Goal: Task Accomplishment & Management: Manage account settings

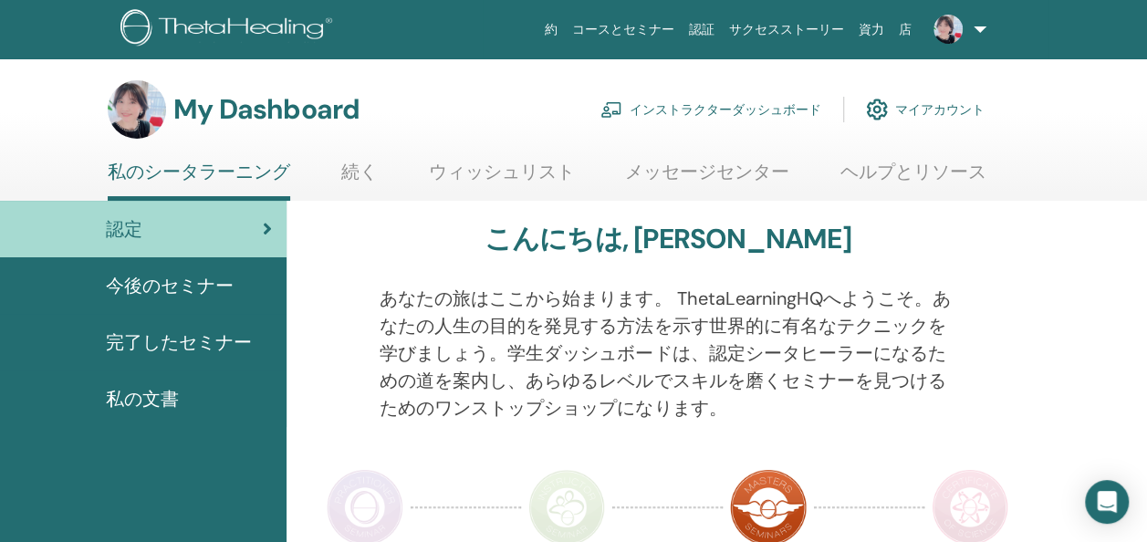
click at [805, 103] on link "インストラクターダッシュボード" at bounding box center [711, 109] width 221 height 40
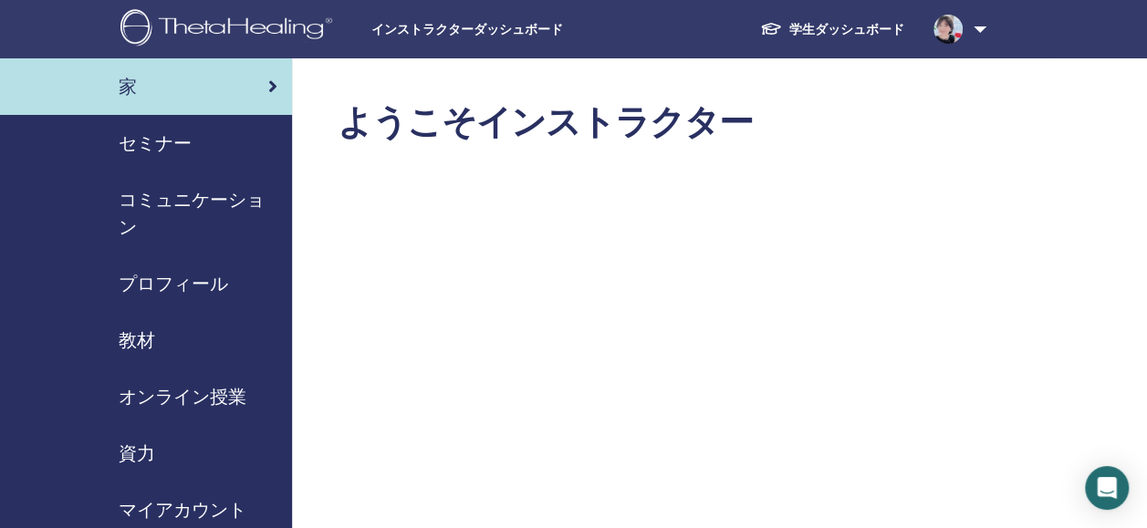
click at [193, 147] on div "セミナー" at bounding box center [146, 143] width 263 height 27
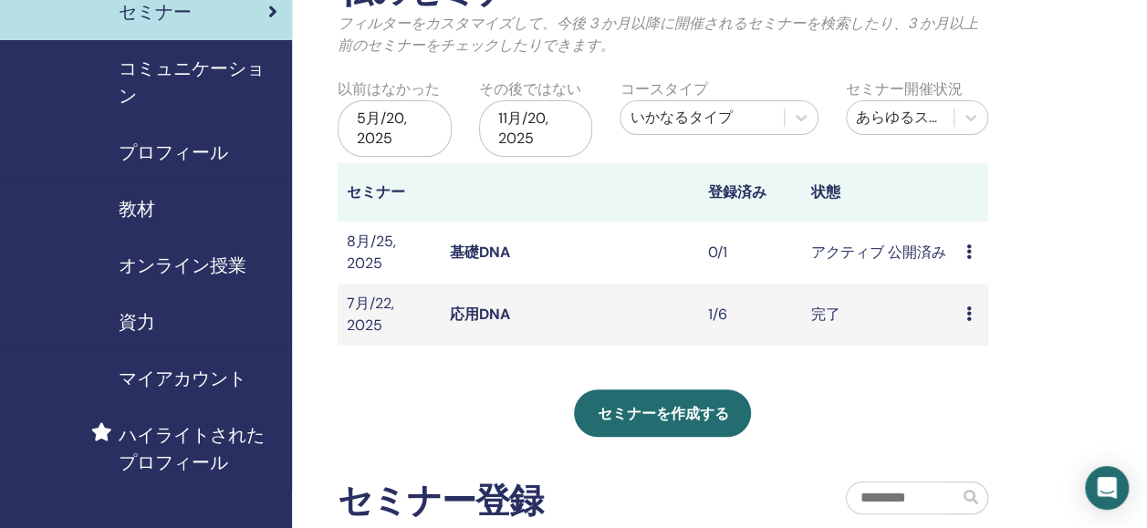
scroll to position [146, 0]
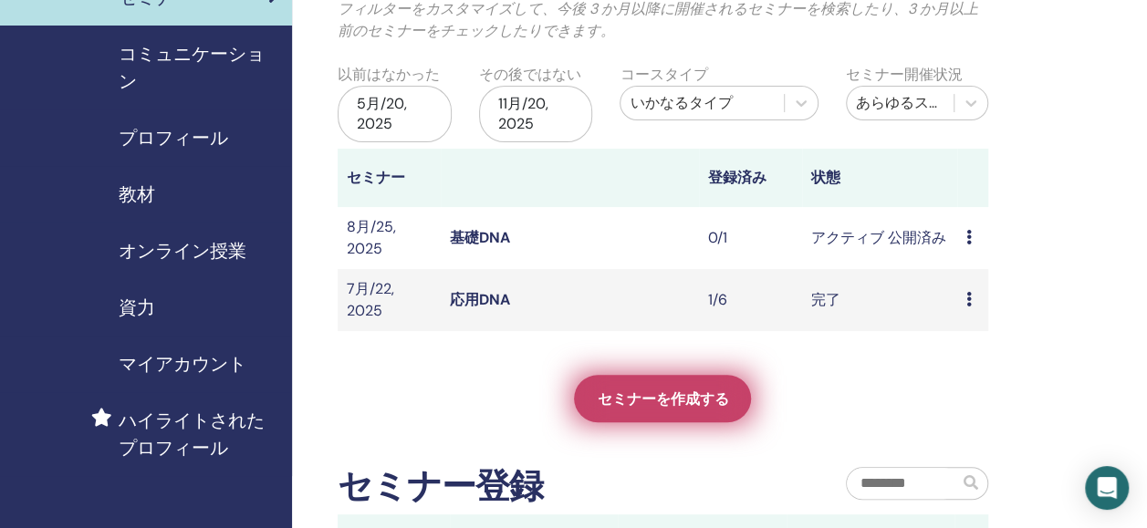
click at [686, 405] on span "セミナーを作成する" at bounding box center [662, 399] width 131 height 19
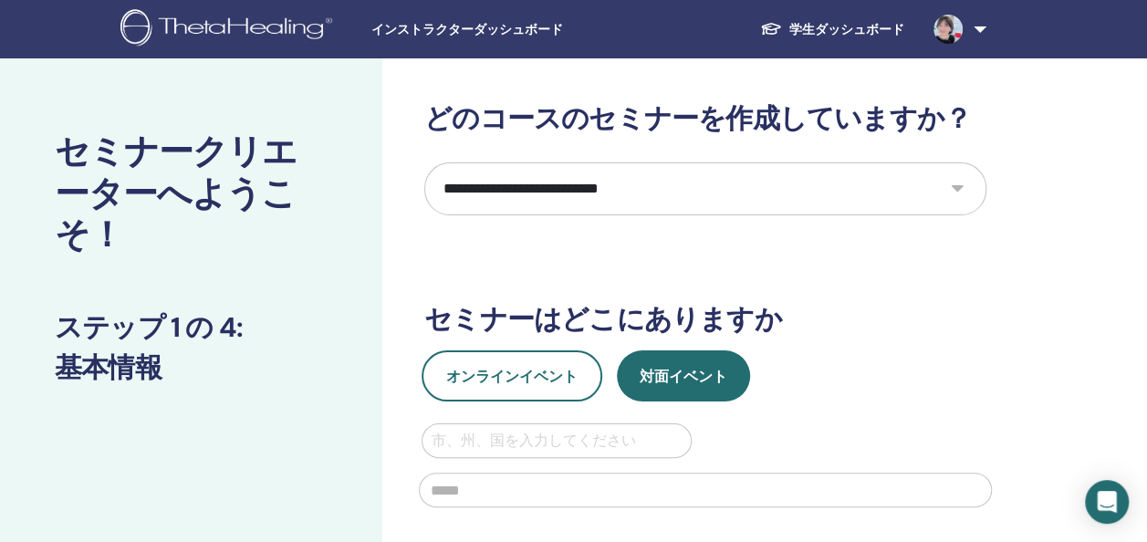
click at [958, 183] on select "**********" at bounding box center [705, 188] width 562 height 53
click at [424, 162] on select "**********" at bounding box center [705, 188] width 562 height 53
click at [957, 188] on select "**********" at bounding box center [705, 188] width 562 height 53
select select "*"
click at [424, 162] on select "**********" at bounding box center [705, 188] width 562 height 53
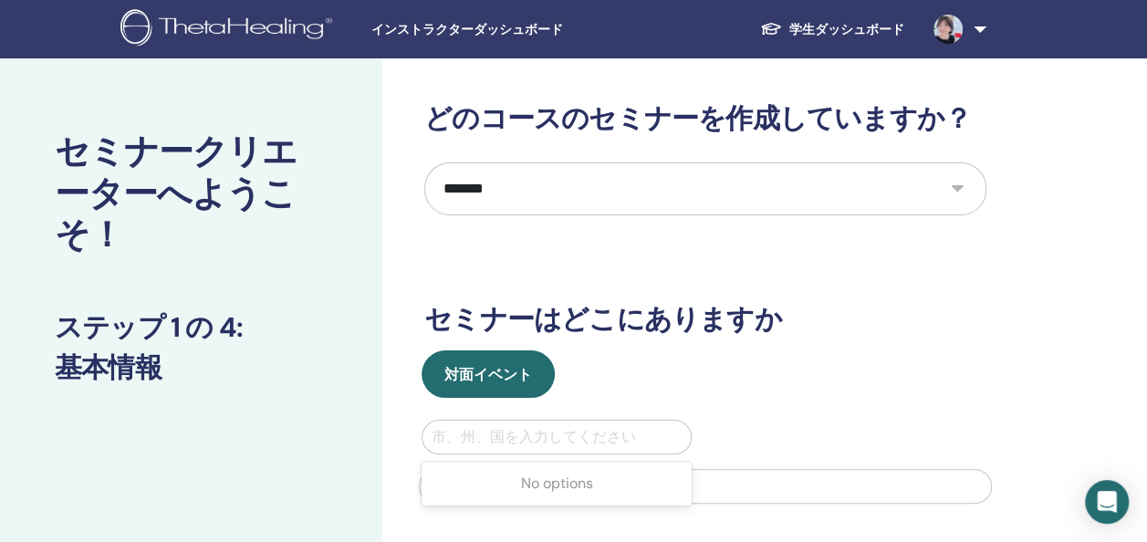
click at [494, 422] on div "市、州、国を入力してください" at bounding box center [557, 437] width 268 height 33
type input "*"
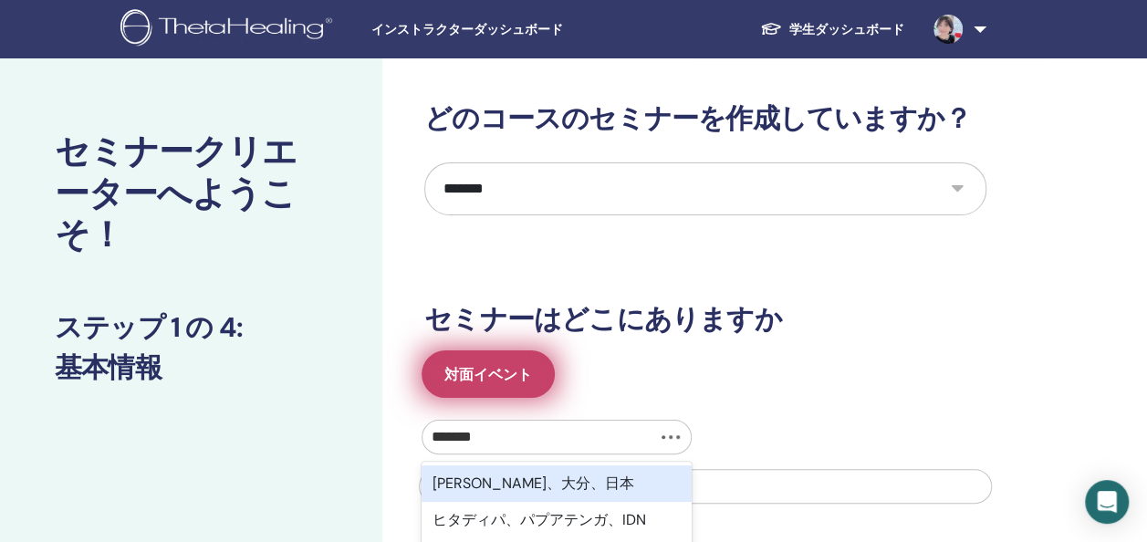
type input "*******"
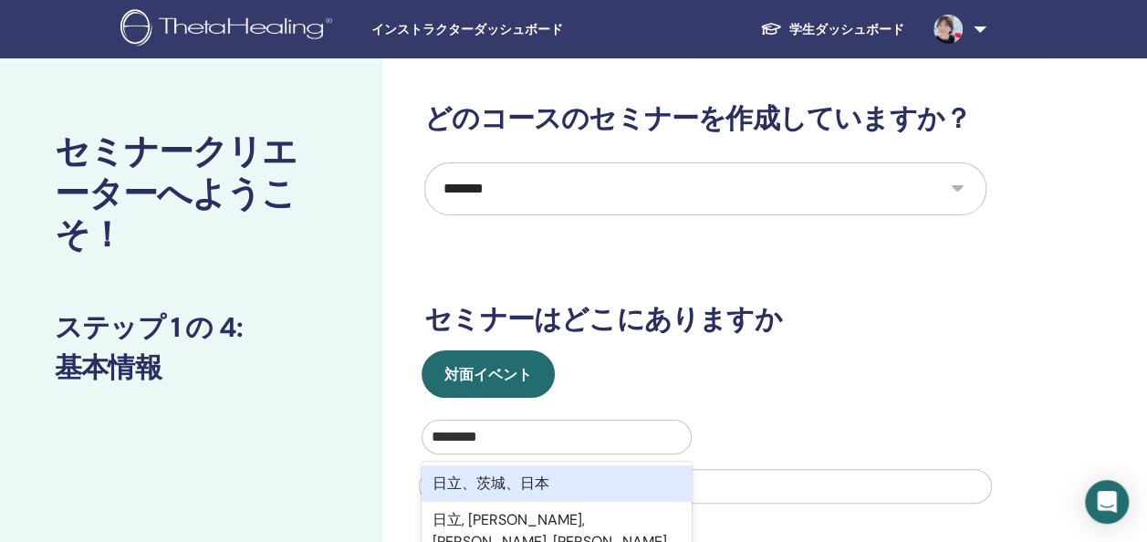
click at [493, 498] on div "日立、茨城、日本" at bounding box center [557, 483] width 270 height 37
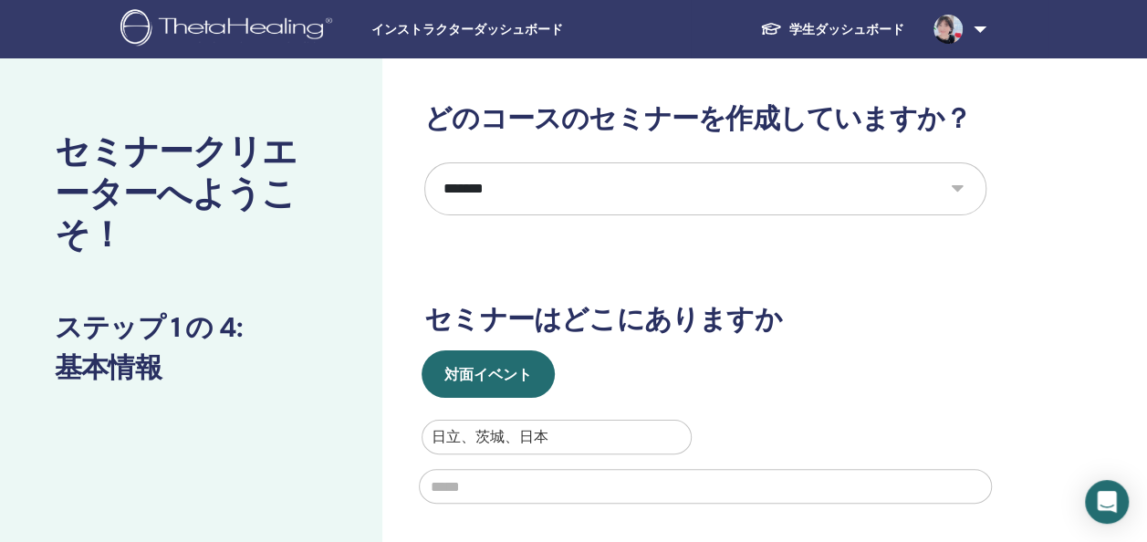
click at [889, 487] on input "text" at bounding box center [705, 486] width 573 height 35
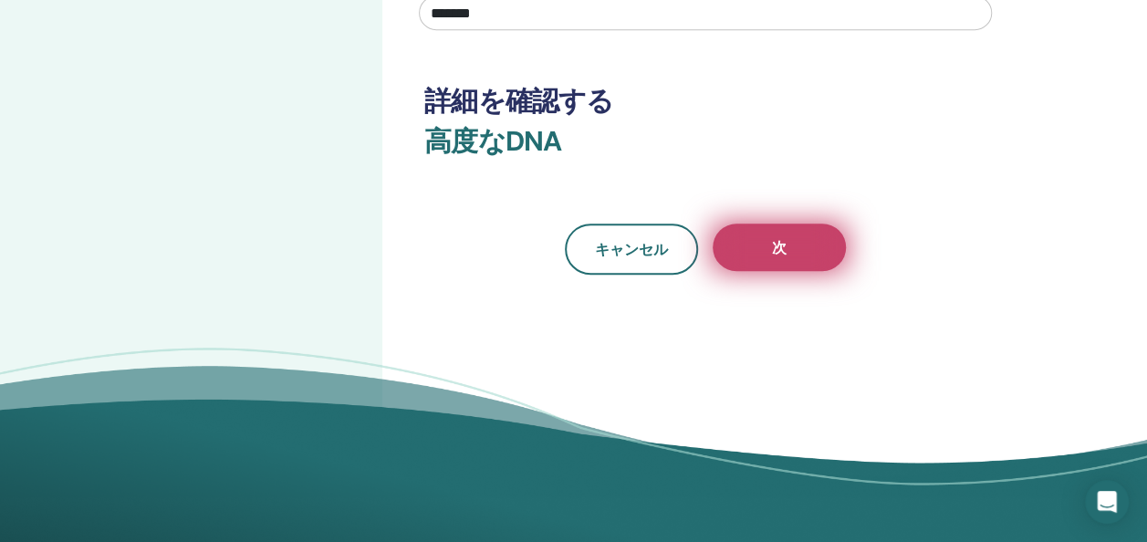
type input "*******"
click at [828, 245] on button "次" at bounding box center [779, 247] width 133 height 47
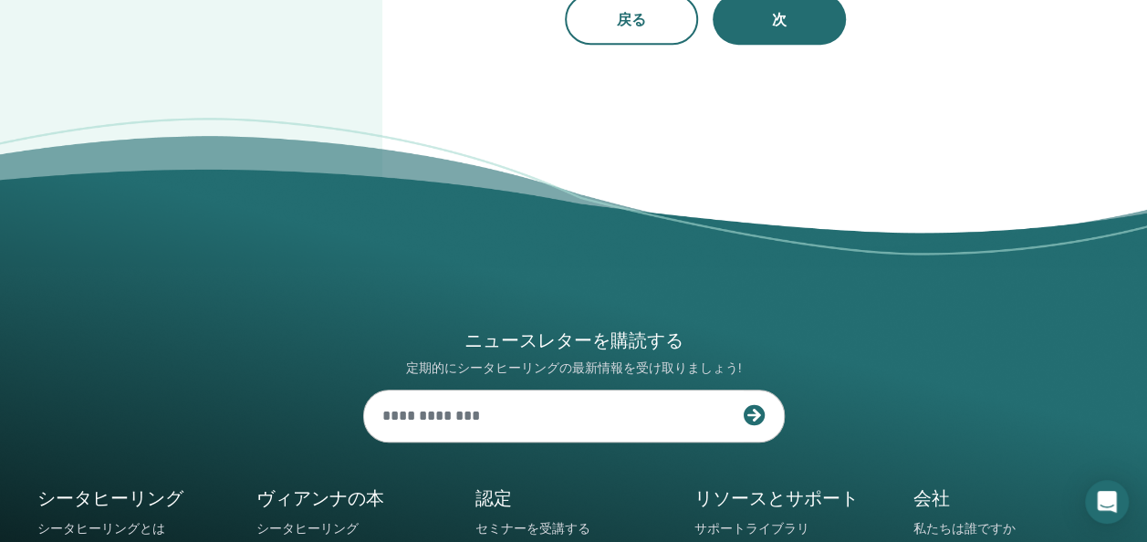
scroll to position [0, 0]
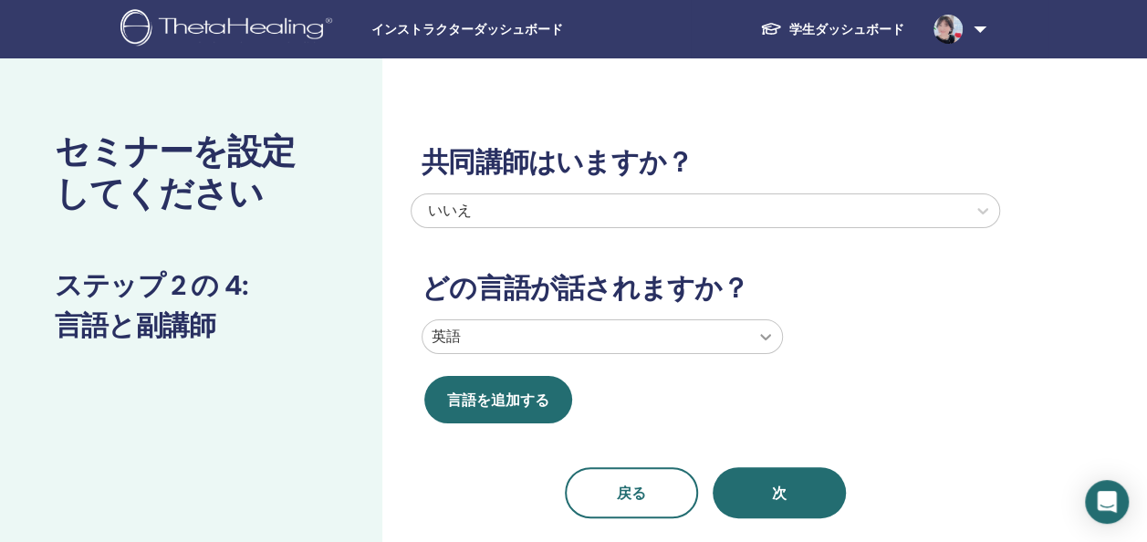
click at [769, 336] on icon at bounding box center [765, 337] width 11 height 6
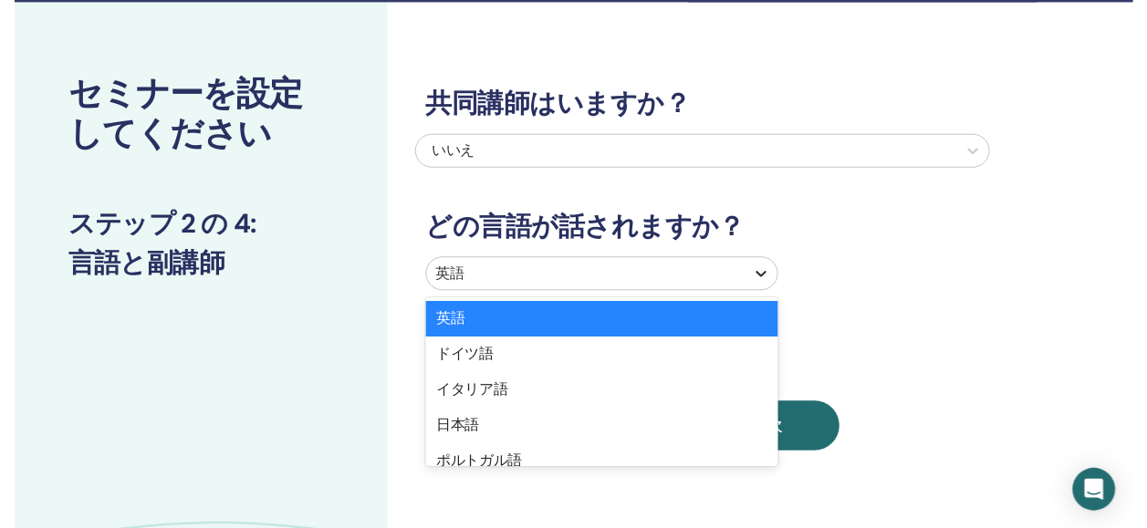
scroll to position [100, 0]
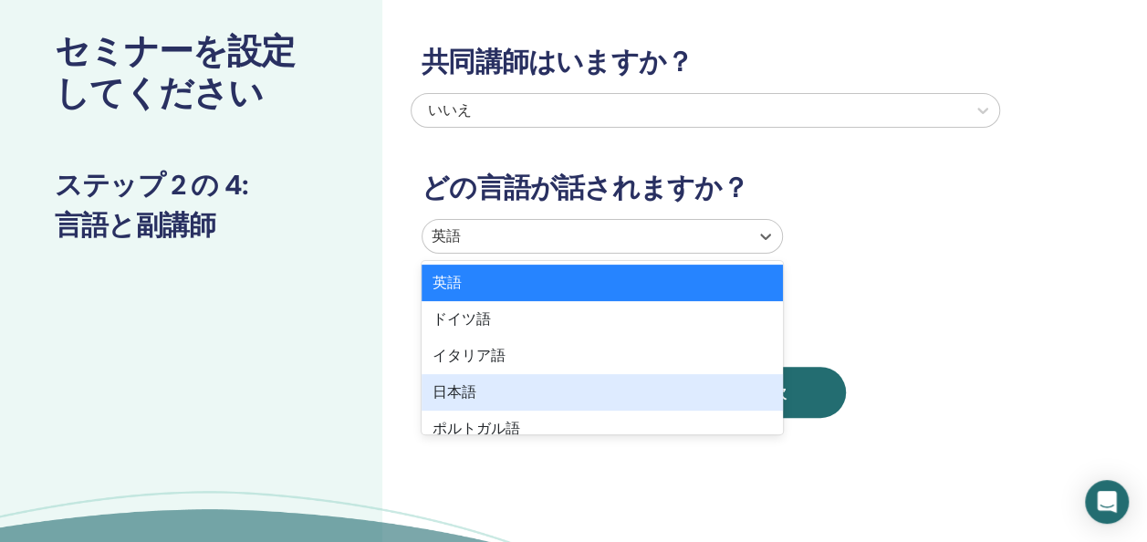
click at [559, 387] on div "日本語" at bounding box center [602, 392] width 361 height 37
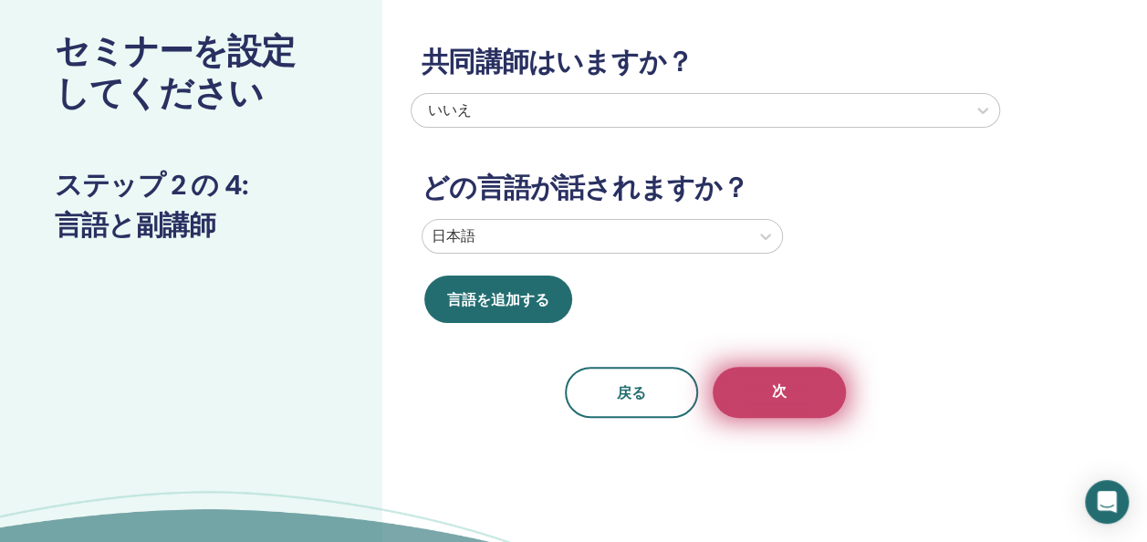
click at [744, 405] on button "次" at bounding box center [779, 392] width 133 height 51
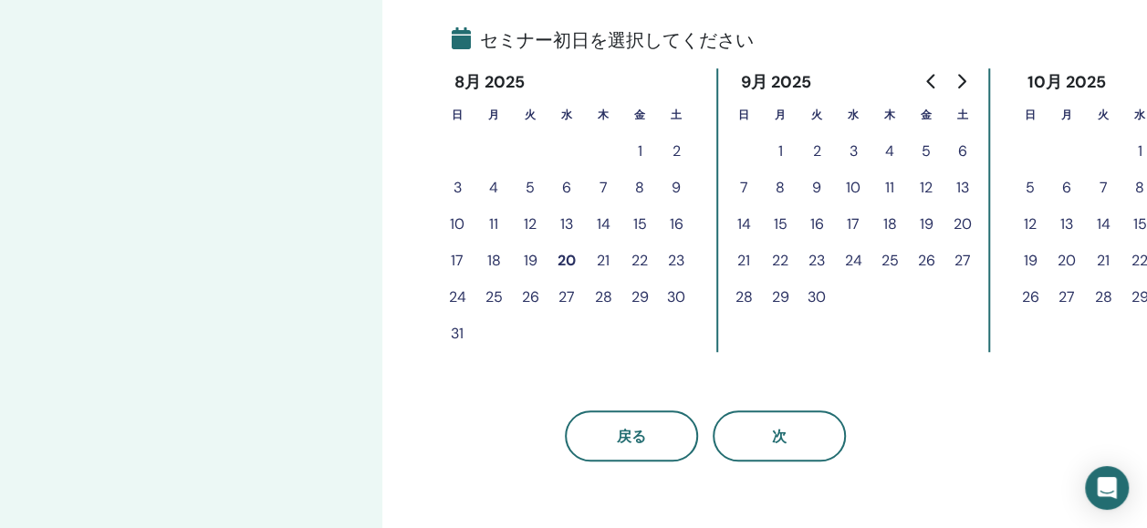
scroll to position [429, 0]
click at [809, 185] on button "9" at bounding box center [817, 187] width 37 height 37
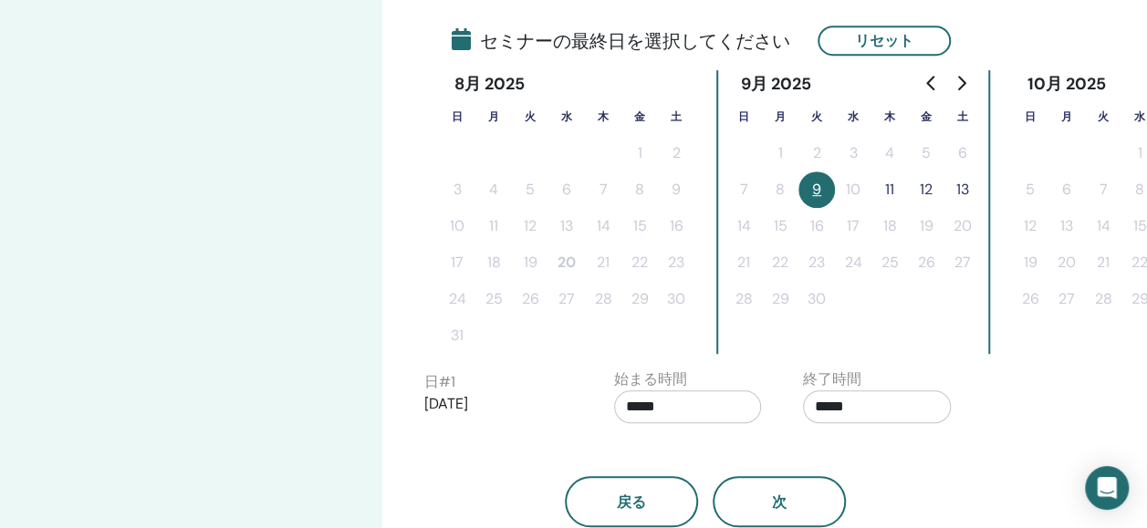
drag, startPoint x: 809, startPoint y: 185, endPoint x: 892, endPoint y: 189, distance: 83.1
click at [892, 189] on tr "7 8 9 10 11 12 13" at bounding box center [854, 190] width 256 height 37
click at [892, 189] on button "11" at bounding box center [890, 190] width 37 height 37
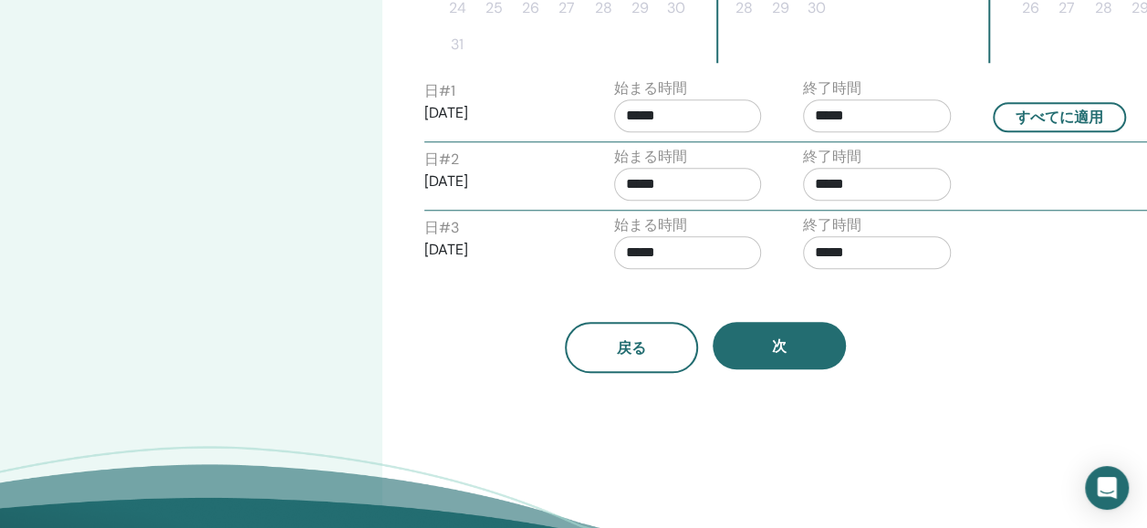
scroll to position [721, 0]
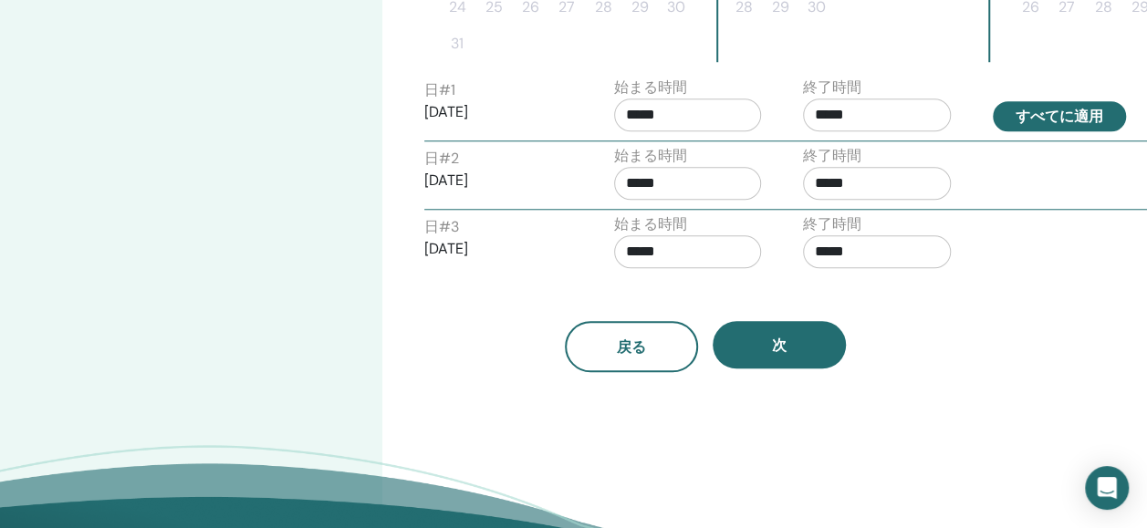
click at [1050, 114] on button "すべてに適用" at bounding box center [1059, 116] width 133 height 30
drag, startPoint x: 1050, startPoint y: 114, endPoint x: 891, endPoint y: 112, distance: 158.8
click at [891, 112] on div "日 # 1 2025/09/09 始まる時間 ***** 終了時間 ***** すべてに適用" at bounding box center [790, 109] width 758 height 64
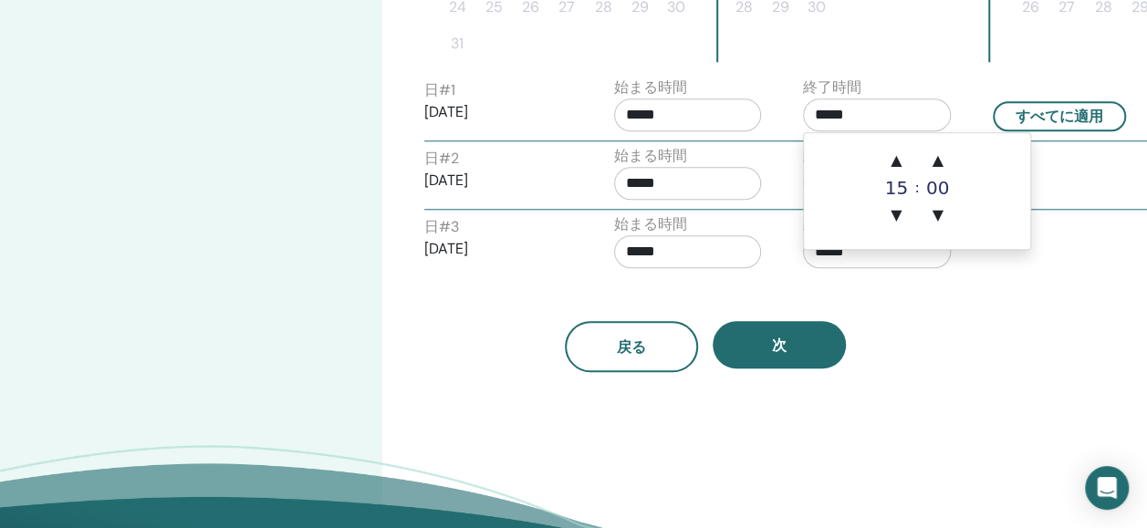
click at [882, 115] on input "*****" at bounding box center [877, 115] width 148 height 33
click at [938, 157] on span "▲" at bounding box center [938, 160] width 37 height 37
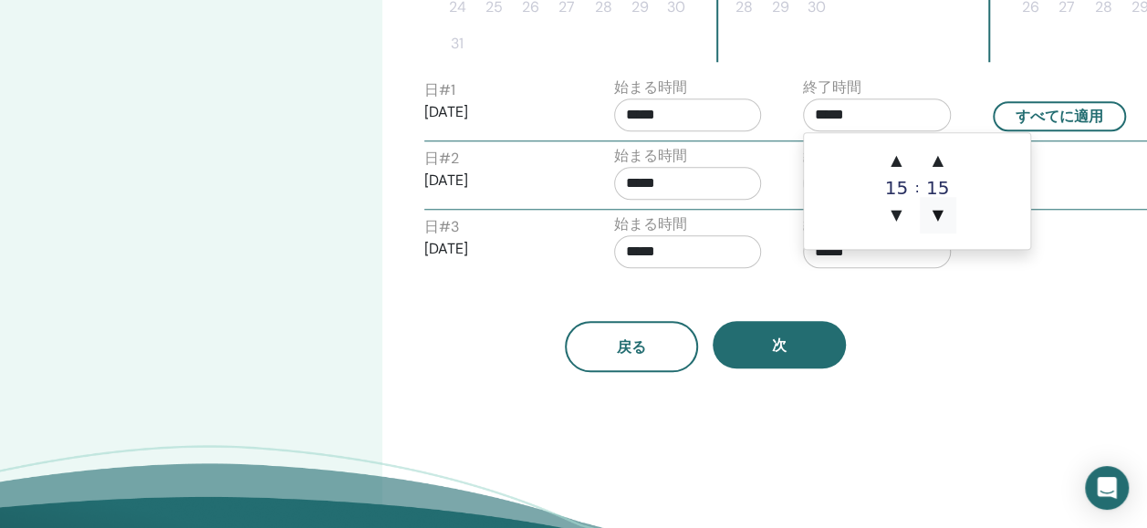
click at [938, 213] on span "▼" at bounding box center [938, 215] width 37 height 37
type input "*****"
drag, startPoint x: 1044, startPoint y: 246, endPoint x: 1131, endPoint y: 298, distance: 101.1
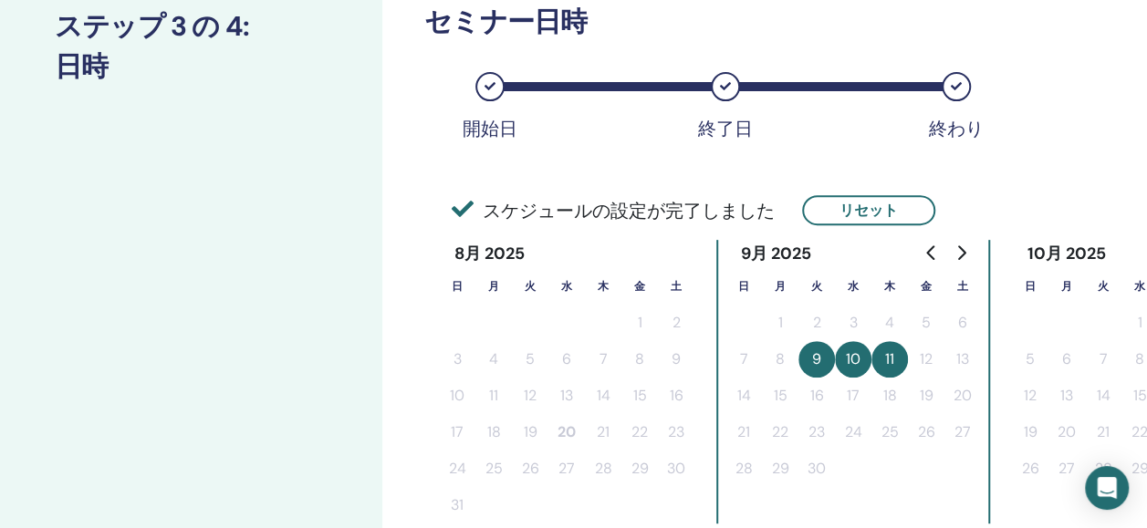
scroll to position [0, 0]
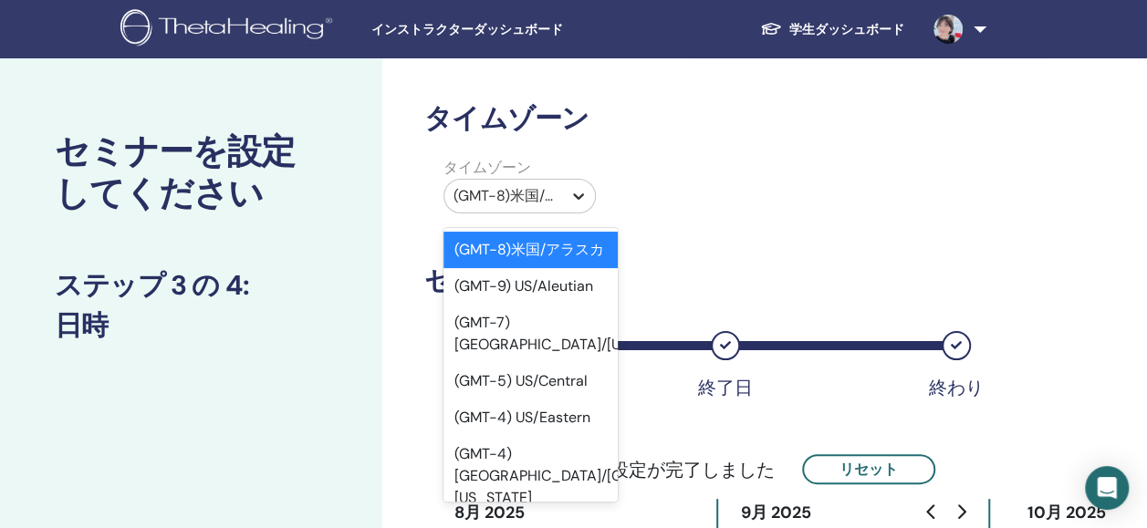
click at [579, 194] on icon at bounding box center [579, 196] width 18 height 18
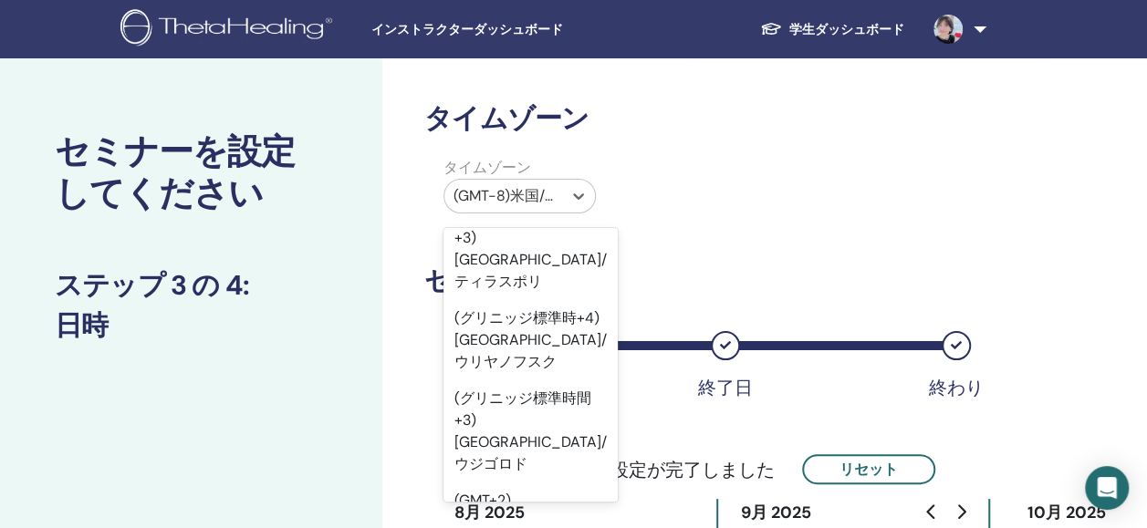
scroll to position [35120, 0]
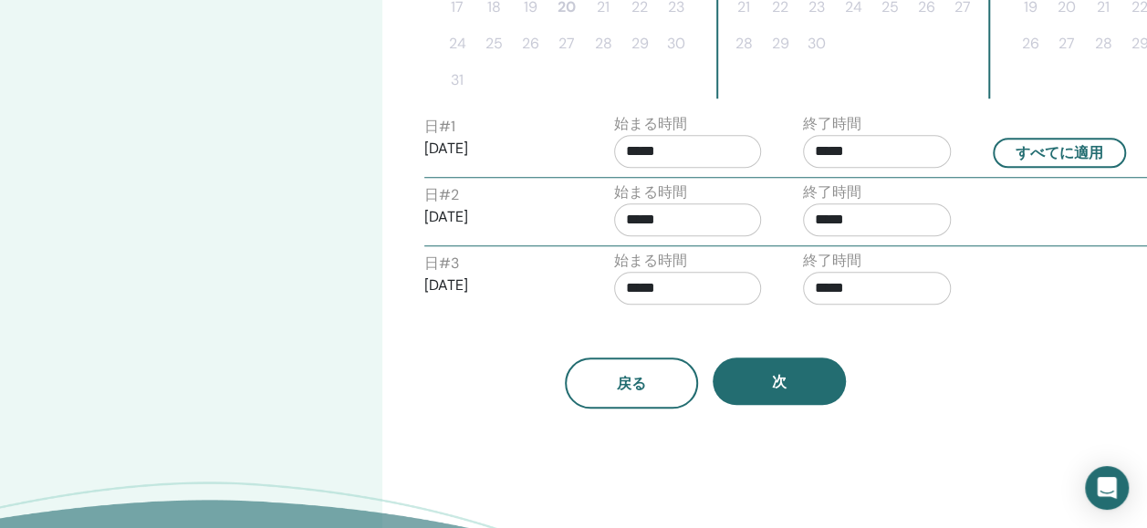
scroll to position [706, 0]
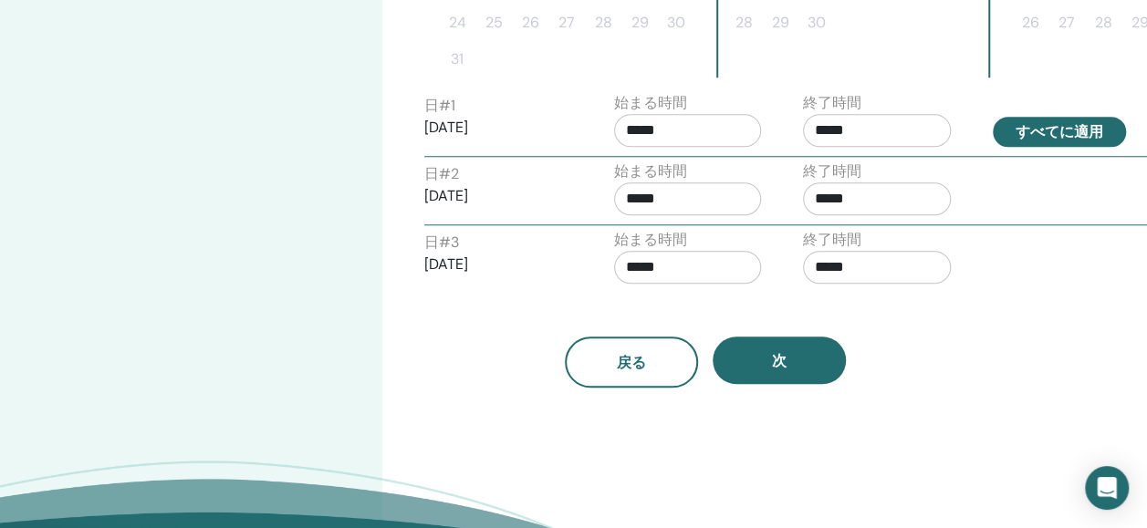
click at [1064, 127] on button "すべてに適用" at bounding box center [1059, 132] width 133 height 30
type input "*****"
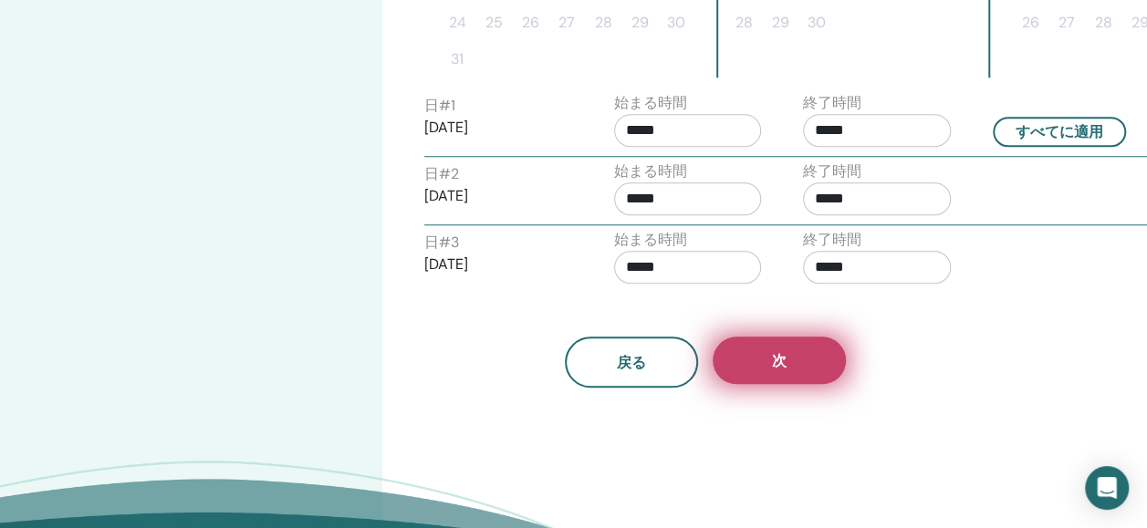
click at [825, 363] on button "次" at bounding box center [779, 360] width 133 height 47
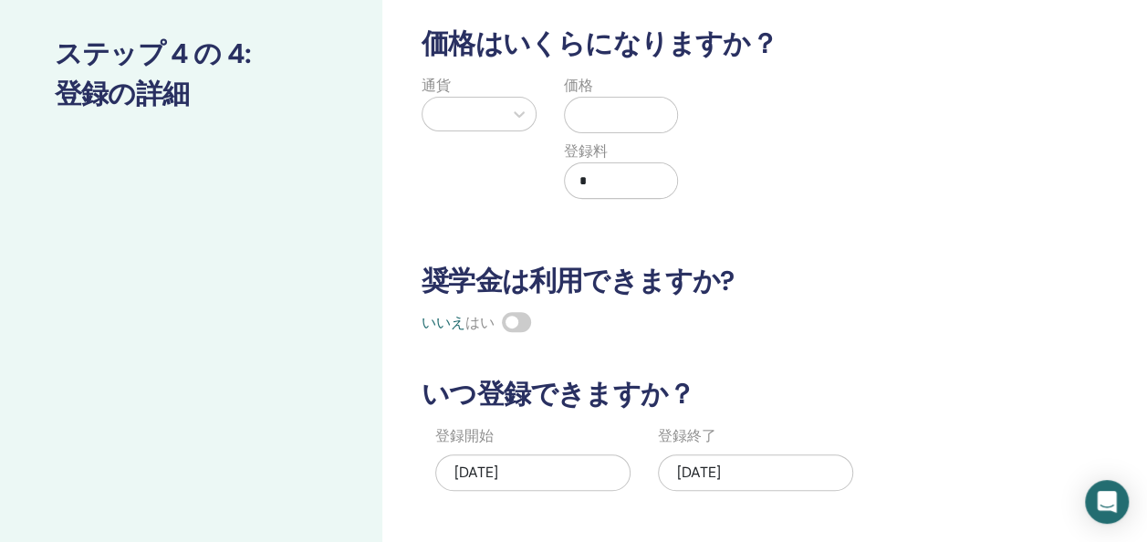
scroll to position [0, 0]
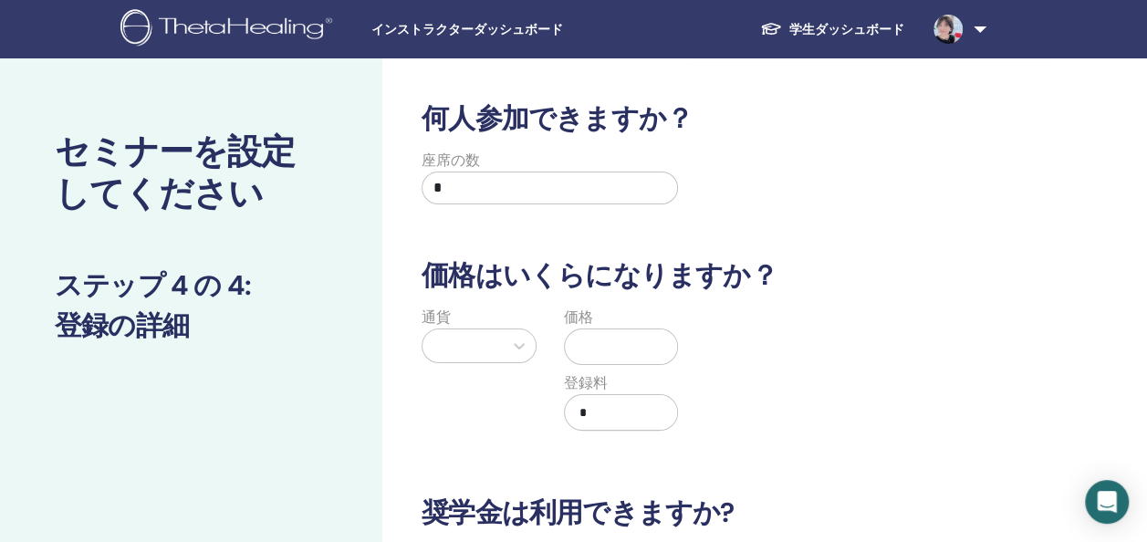
click at [506, 179] on input "*" at bounding box center [550, 188] width 256 height 33
type input "*"
click at [517, 356] on div at bounding box center [519, 346] width 33 height 33
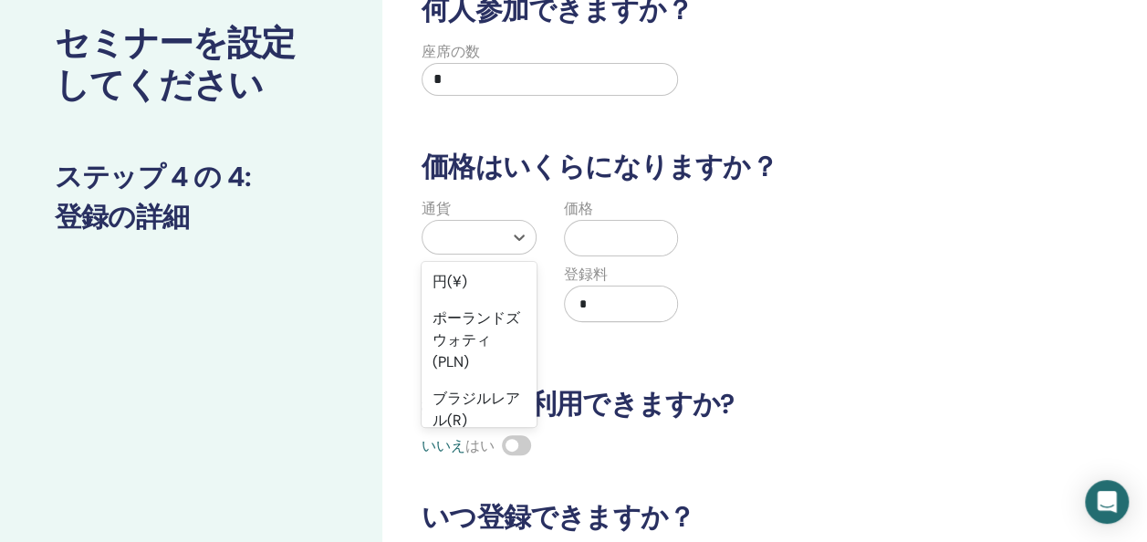
scroll to position [292, 0]
click at [446, 302] on div "円(¥)" at bounding box center [479, 284] width 115 height 37
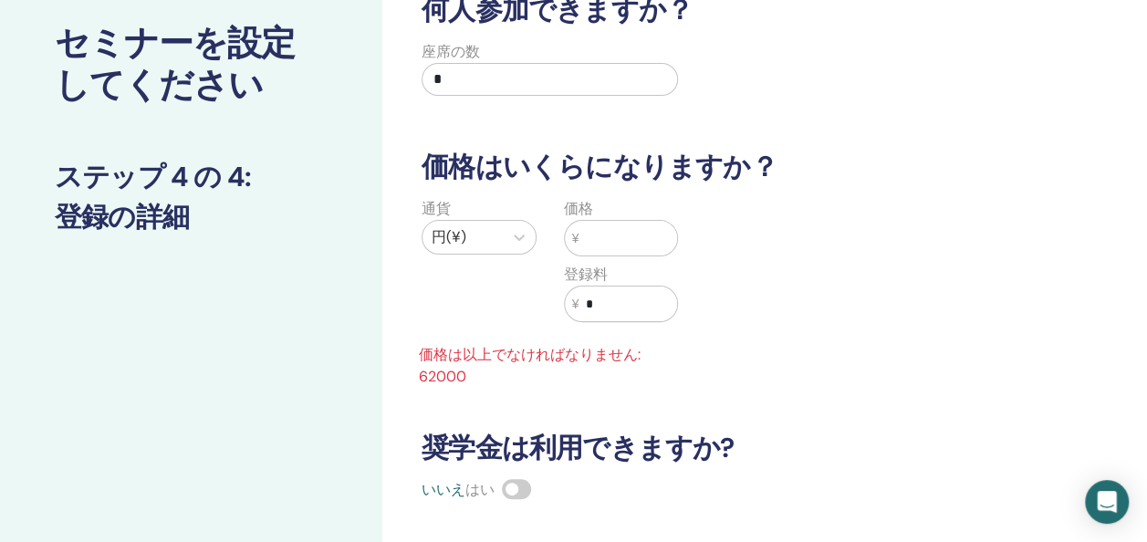
click at [617, 223] on input "text" at bounding box center [628, 238] width 99 height 35
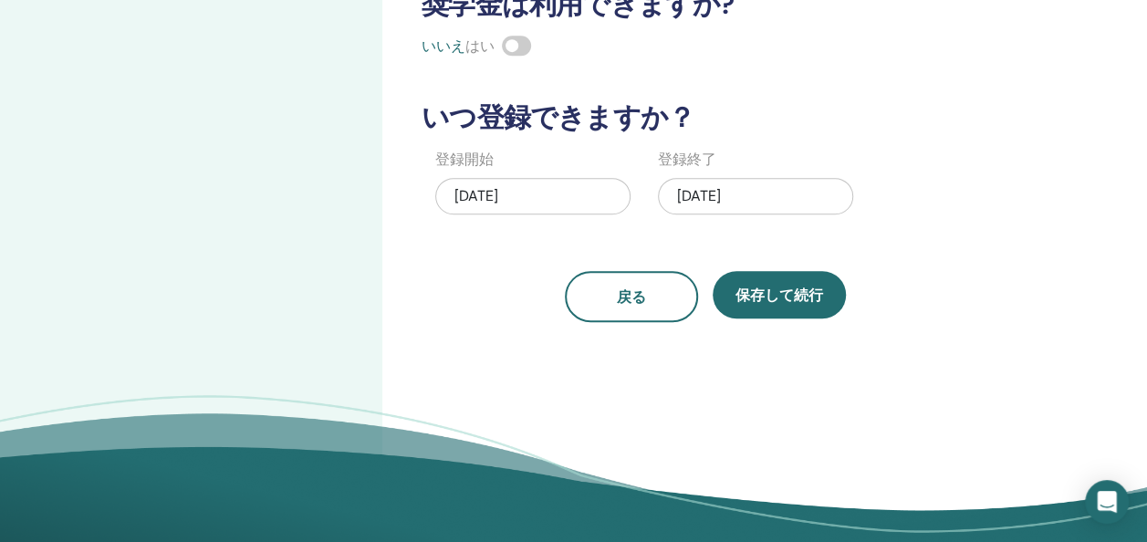
scroll to position [510, 0]
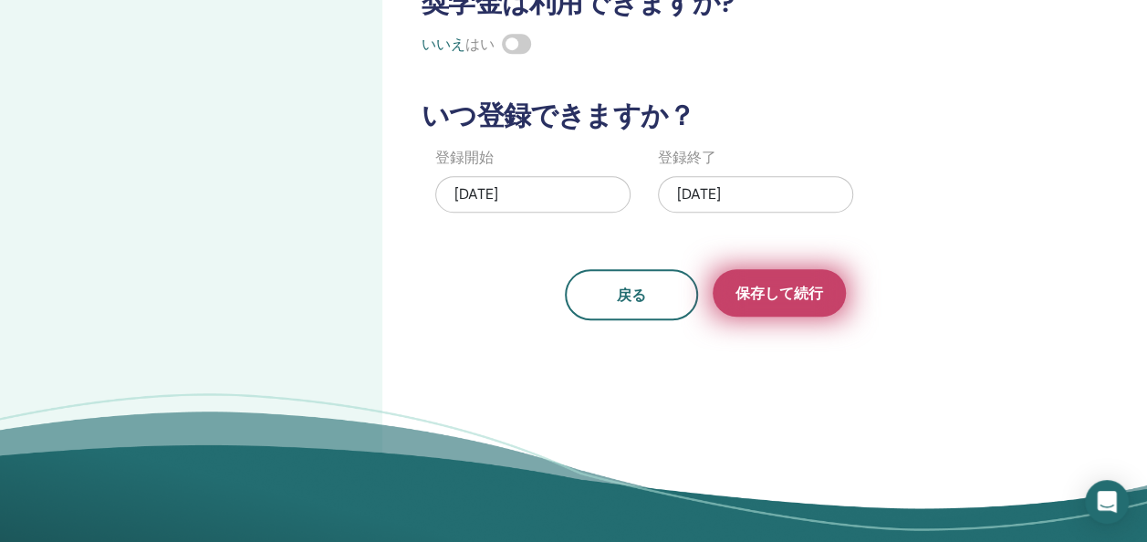
type input "*****"
click at [785, 307] on button "保存して続行" at bounding box center [779, 292] width 133 height 47
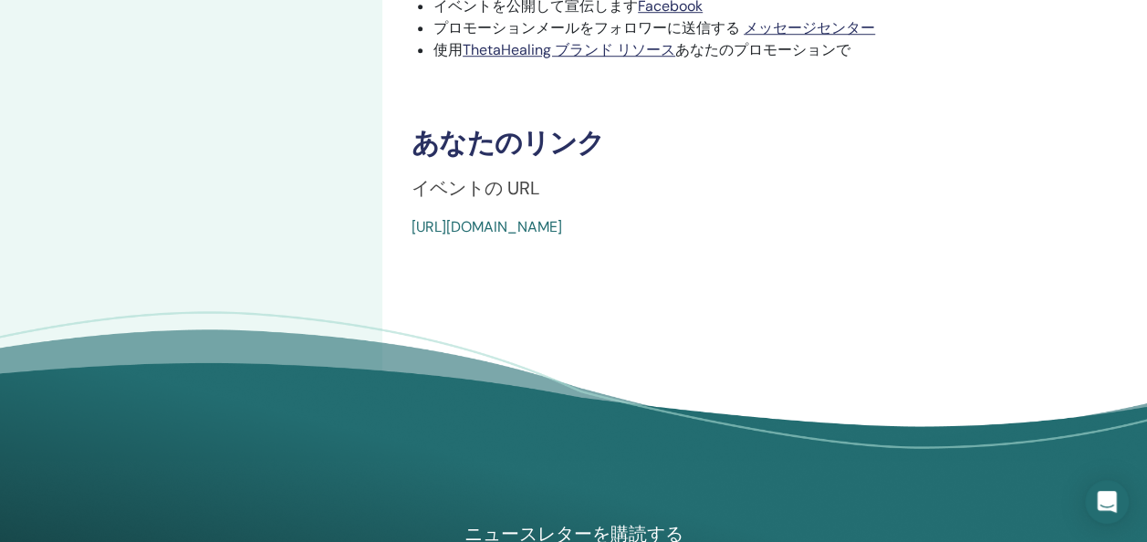
scroll to position [694, 0]
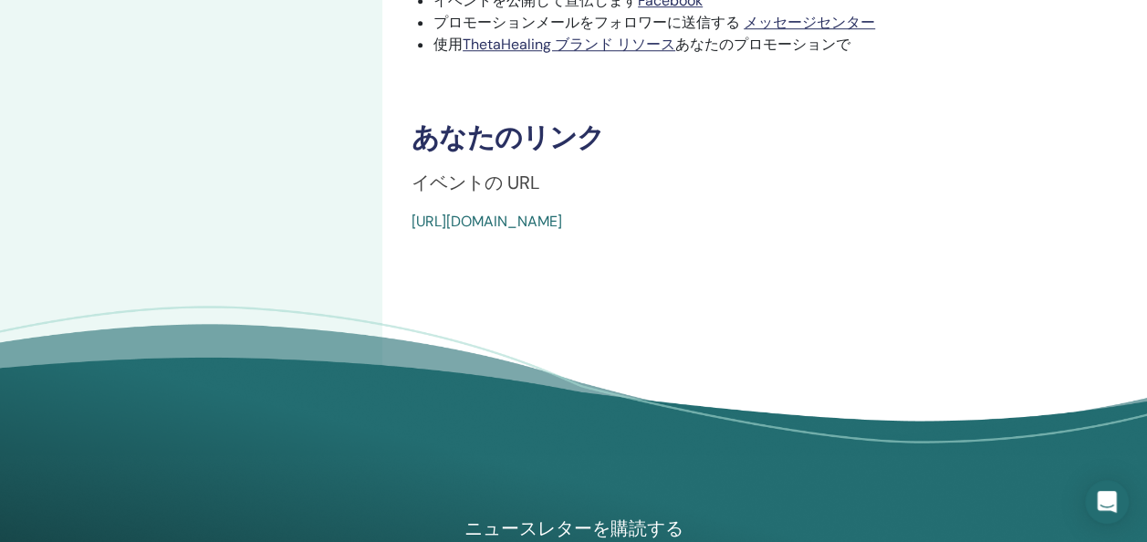
drag, startPoint x: 394, startPoint y: 221, endPoint x: 404, endPoint y: 222, distance: 10.1
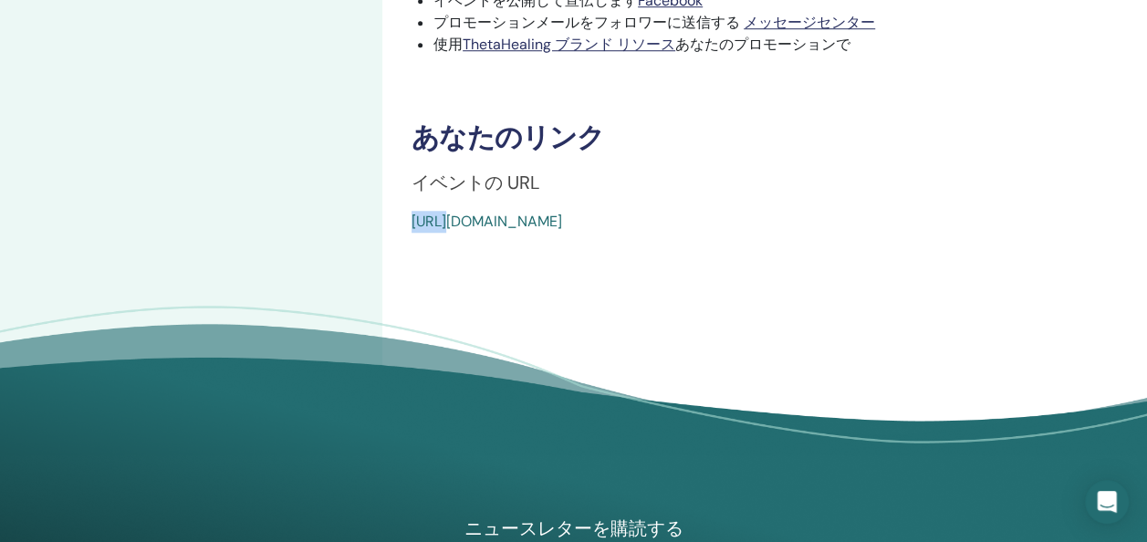
copy body "[URL][DOMAIN_NAME]"
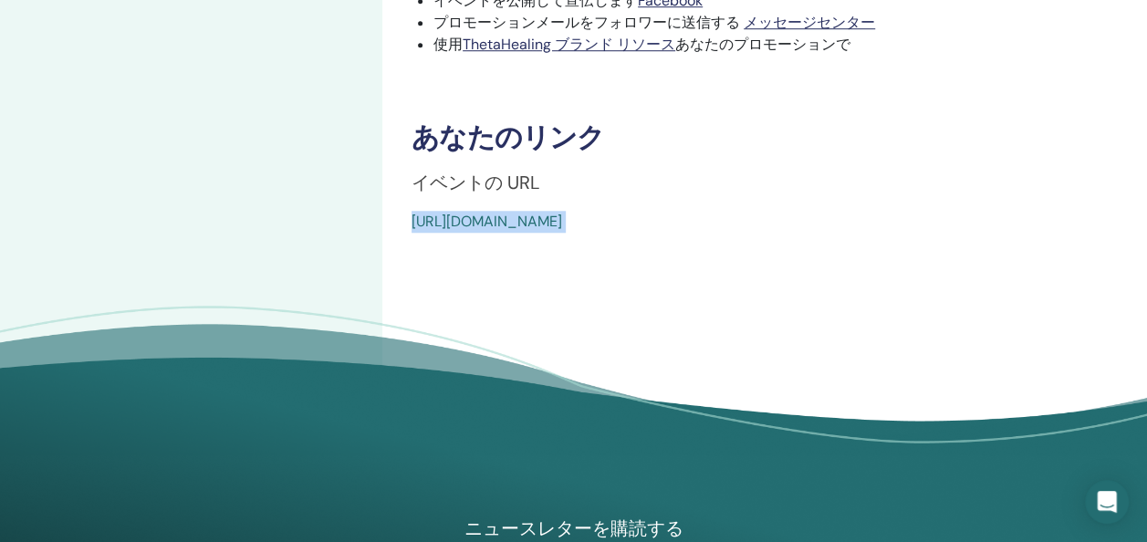
scroll to position [219, 0]
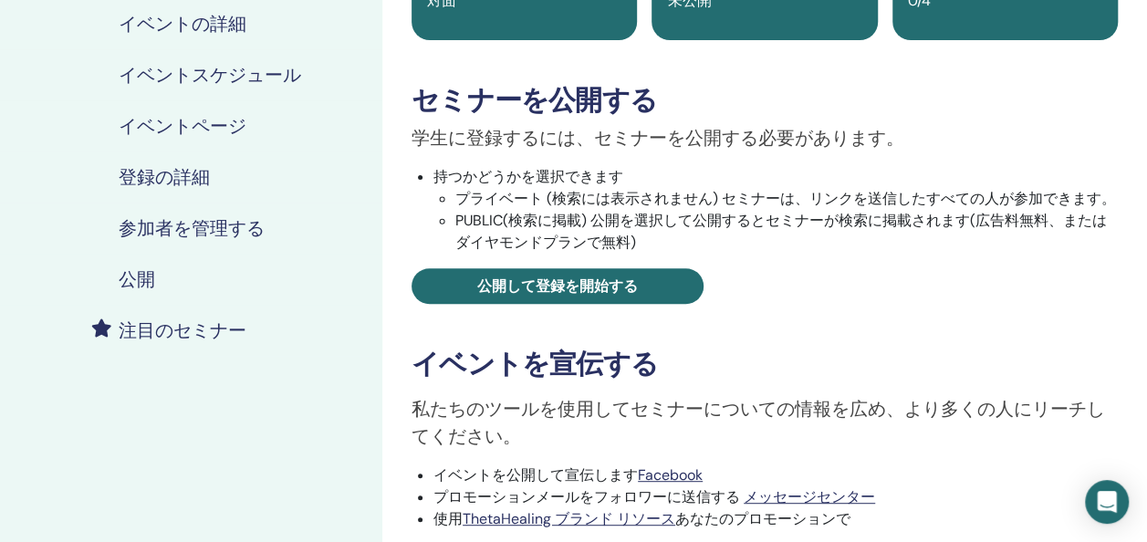
click at [693, 267] on div "学生に登録するには、セミナーを公開する必要があります。 持つかどうかを選択できます プライベート (検索には表示されません) セミナーは、リンクを送信したすべ…" at bounding box center [765, 214] width 734 height 180
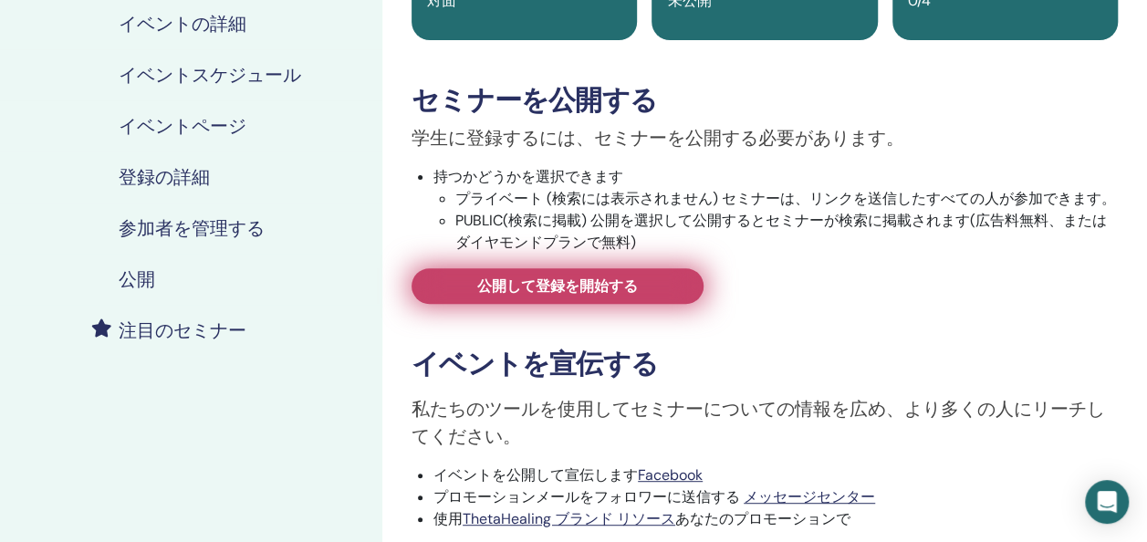
click at [657, 272] on link "公開して登録を開始する" at bounding box center [558, 286] width 292 height 36
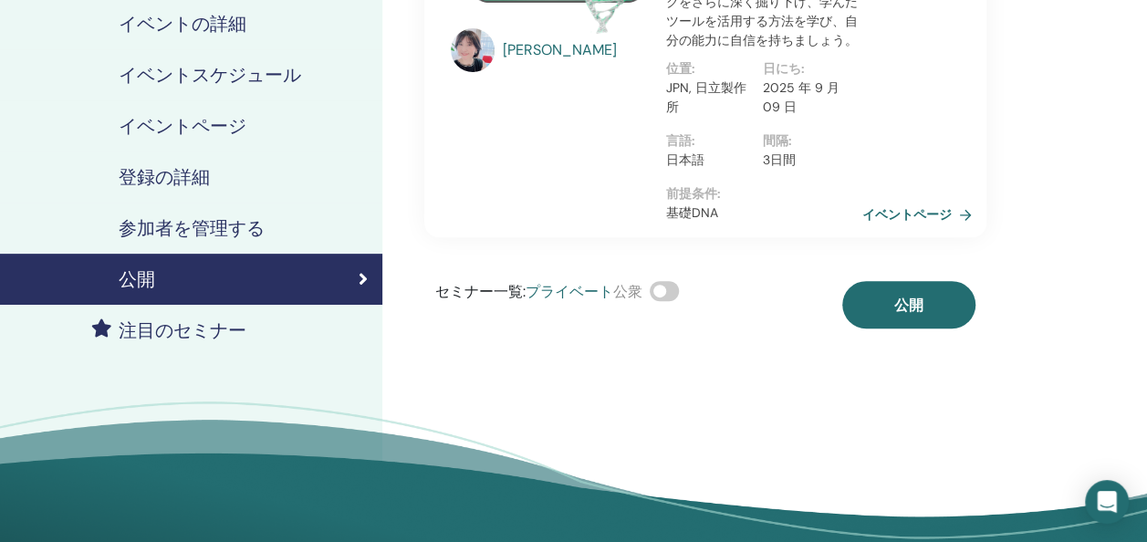
click at [936, 213] on link "イベントページ" at bounding box center [921, 214] width 117 height 27
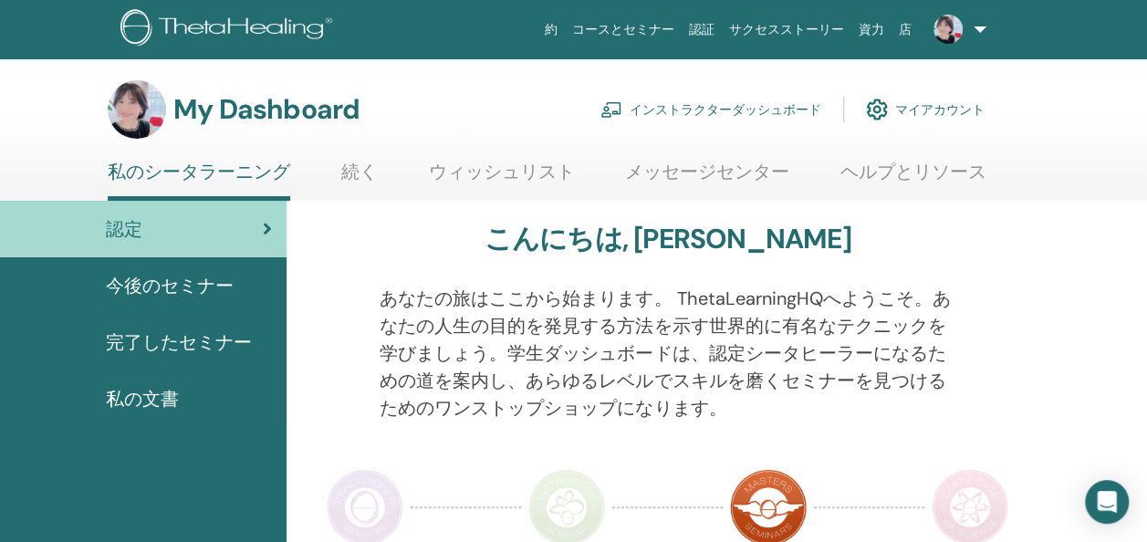
click at [704, 117] on link "インストラクターダッシュボード" at bounding box center [711, 109] width 221 height 40
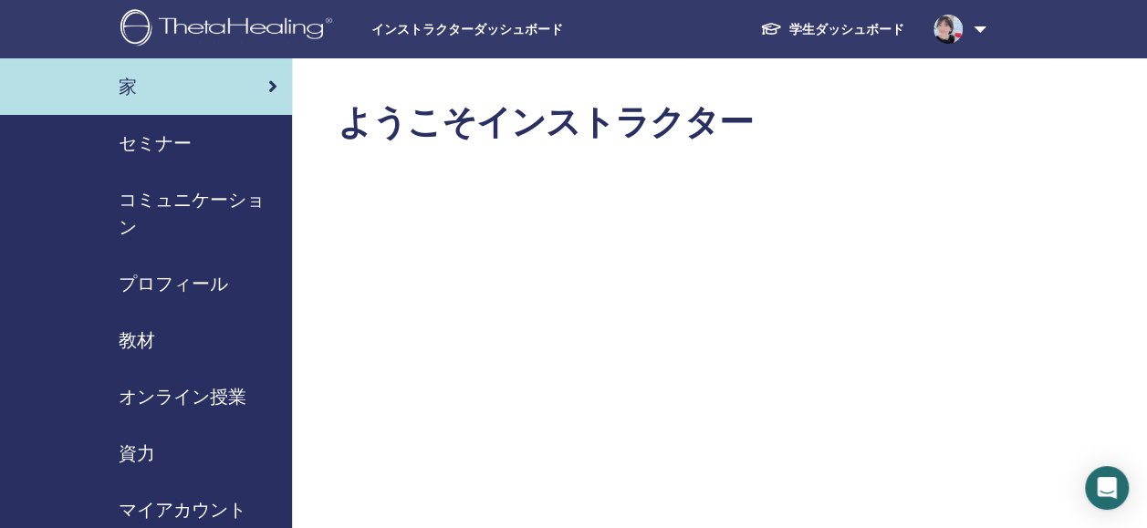
click at [152, 145] on span "セミナー" at bounding box center [155, 143] width 73 height 27
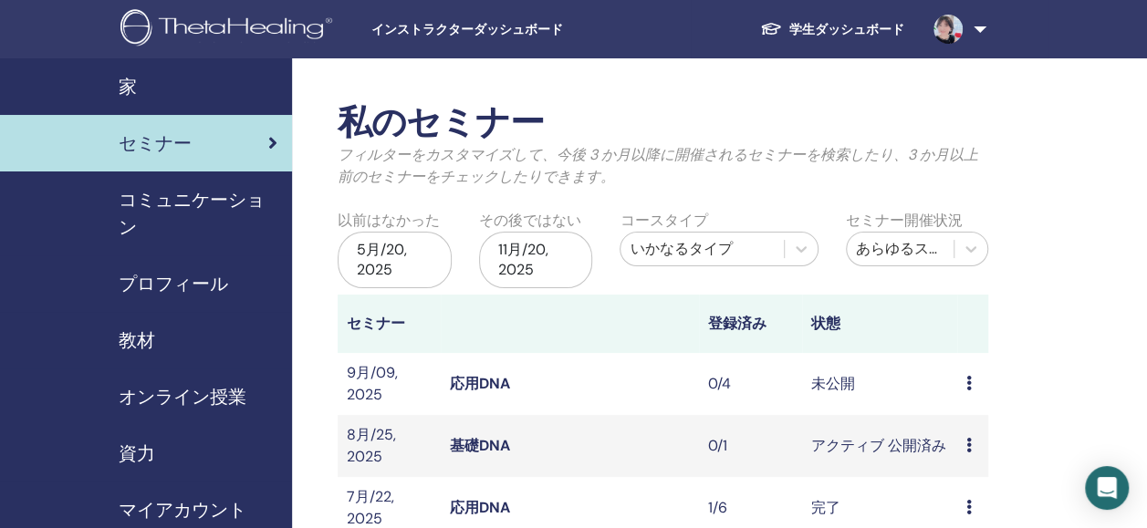
click at [968, 387] on icon at bounding box center [969, 383] width 5 height 15
click at [960, 489] on p "キャンセル" at bounding box center [981, 485] width 73 height 22
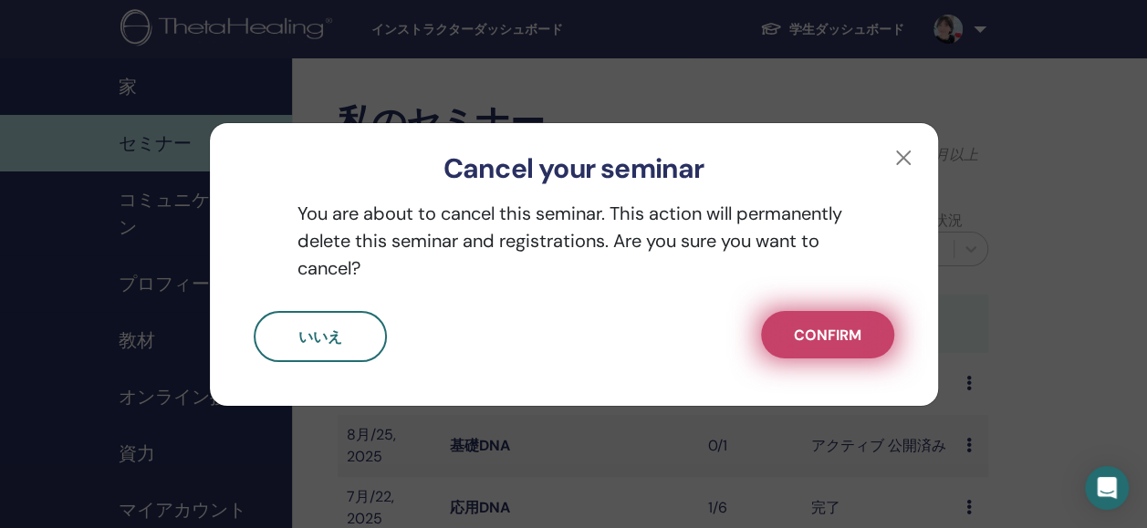
click at [833, 340] on span "Confirm" at bounding box center [828, 335] width 68 height 19
